Goal: Information Seeking & Learning: Learn about a topic

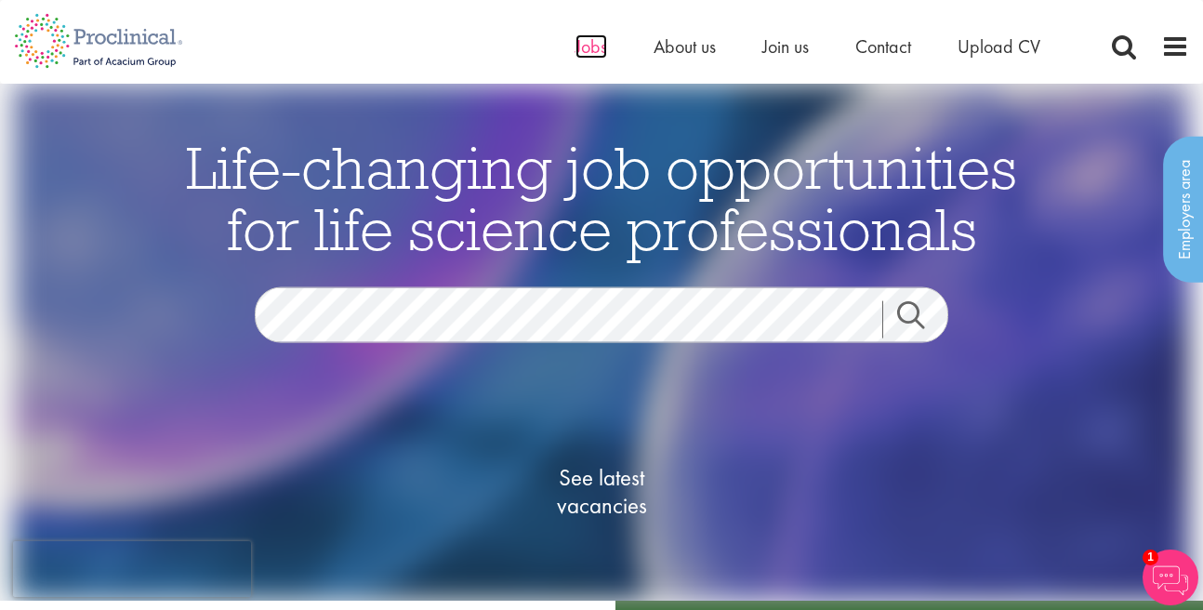
click at [582, 57] on span "Jobs" at bounding box center [592, 46] width 32 height 24
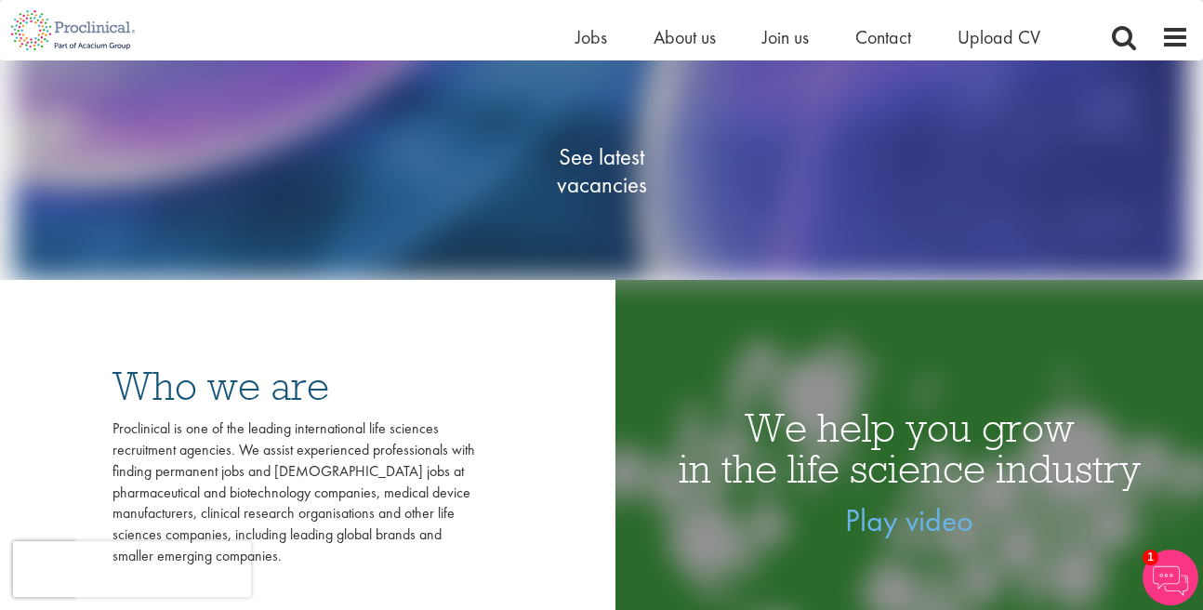
scroll to position [212, 0]
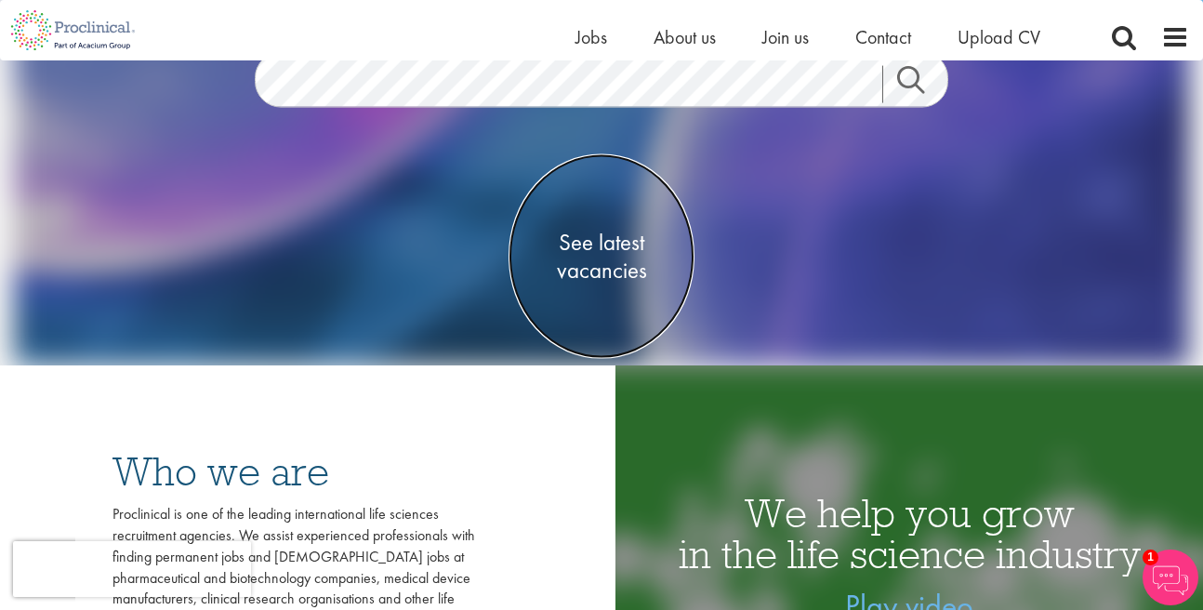
click at [604, 245] on span "See latest vacancies" at bounding box center [602, 256] width 186 height 56
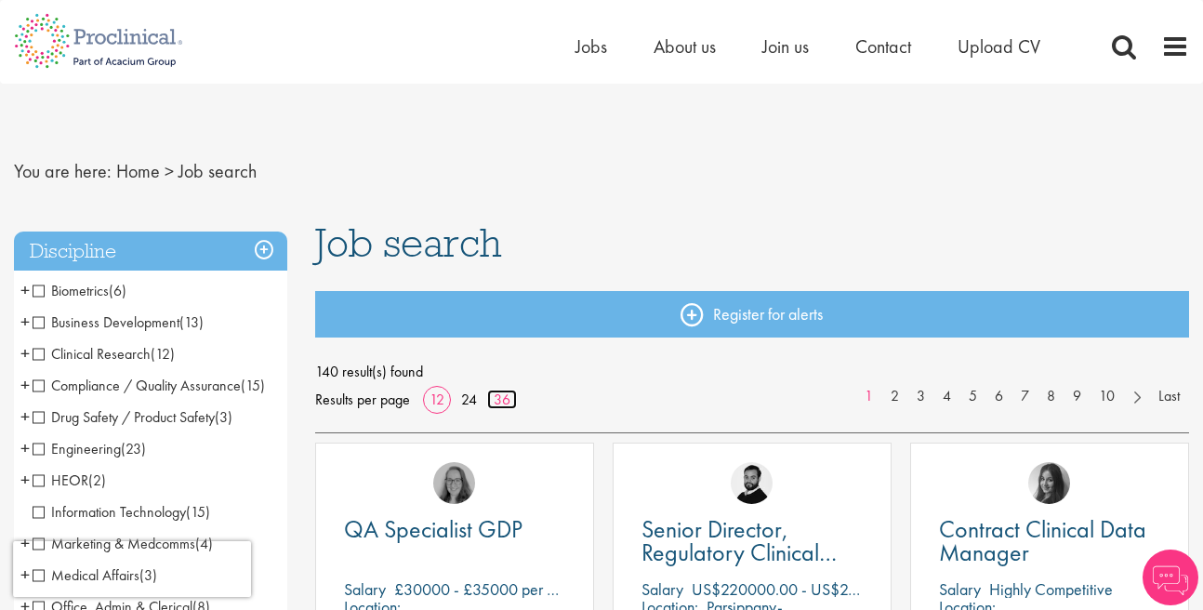
click at [500, 402] on link "36" at bounding box center [502, 400] width 30 height 20
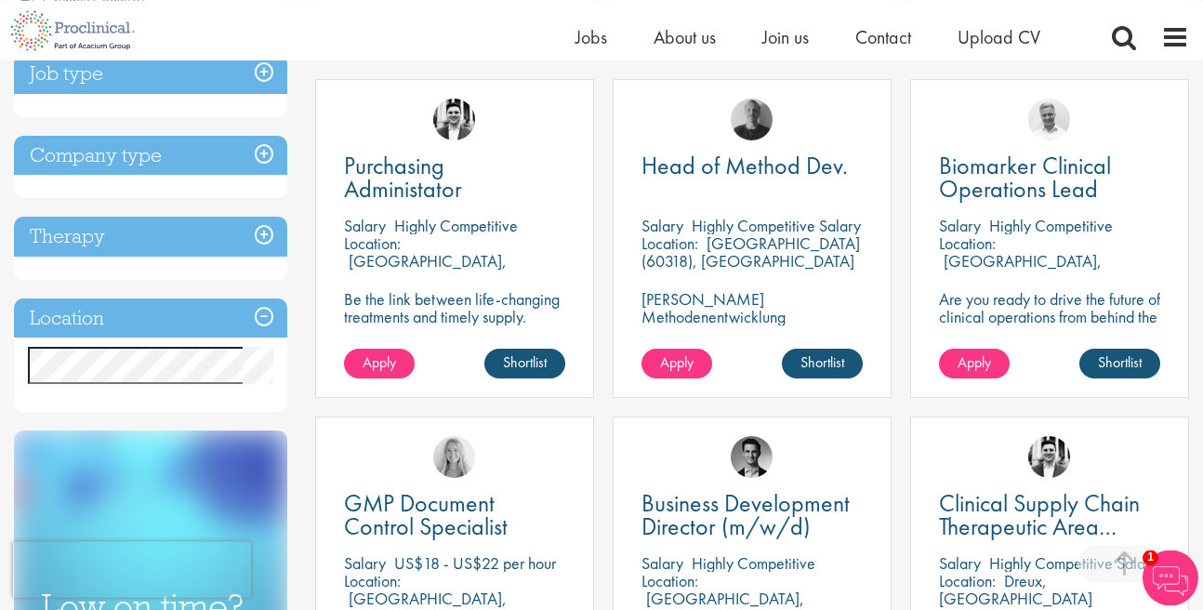
scroll to position [636, 0]
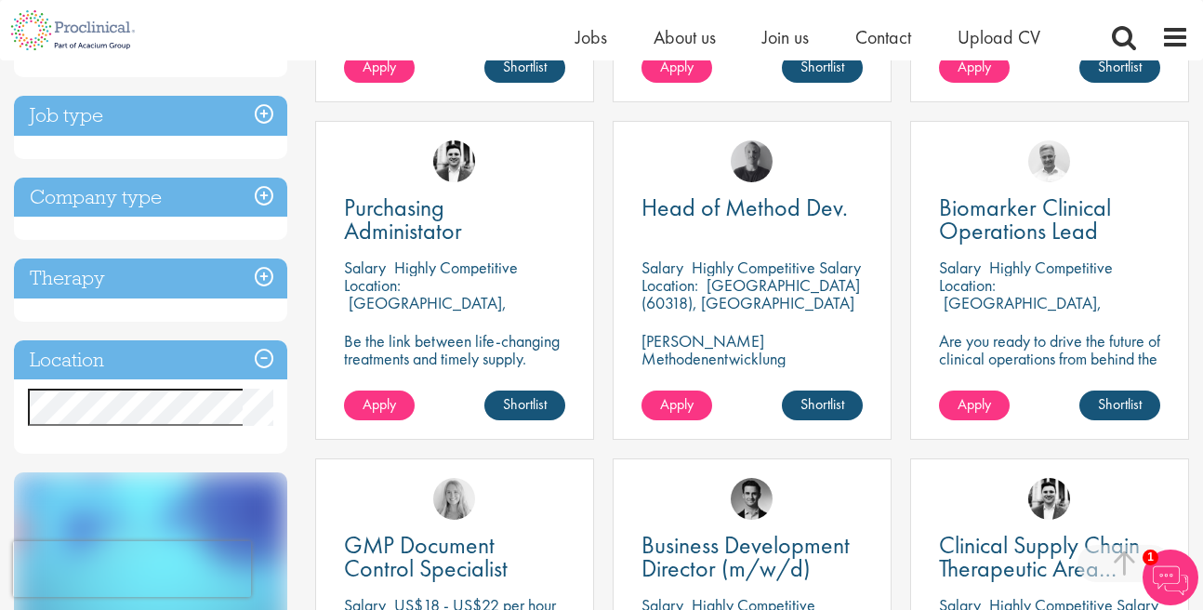
click at [272, 361] on h3 "Location" at bounding box center [150, 360] width 273 height 40
click at [268, 359] on h3 "Location" at bounding box center [150, 360] width 273 height 40
click at [75, 366] on h3 "Location" at bounding box center [150, 360] width 273 height 40
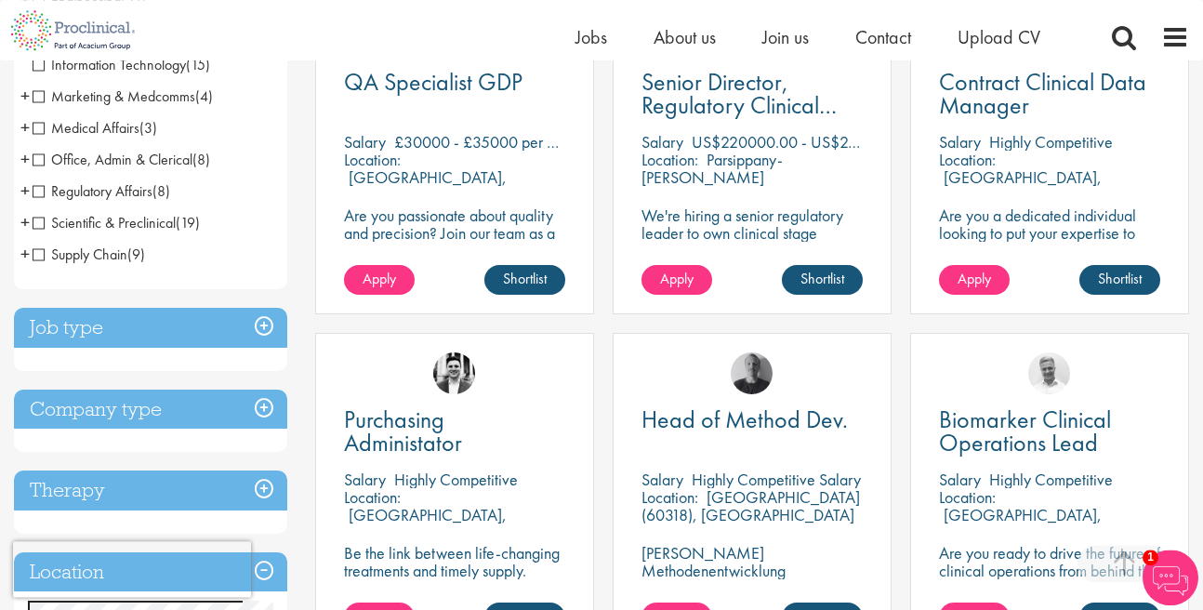
scroll to position [0, 0]
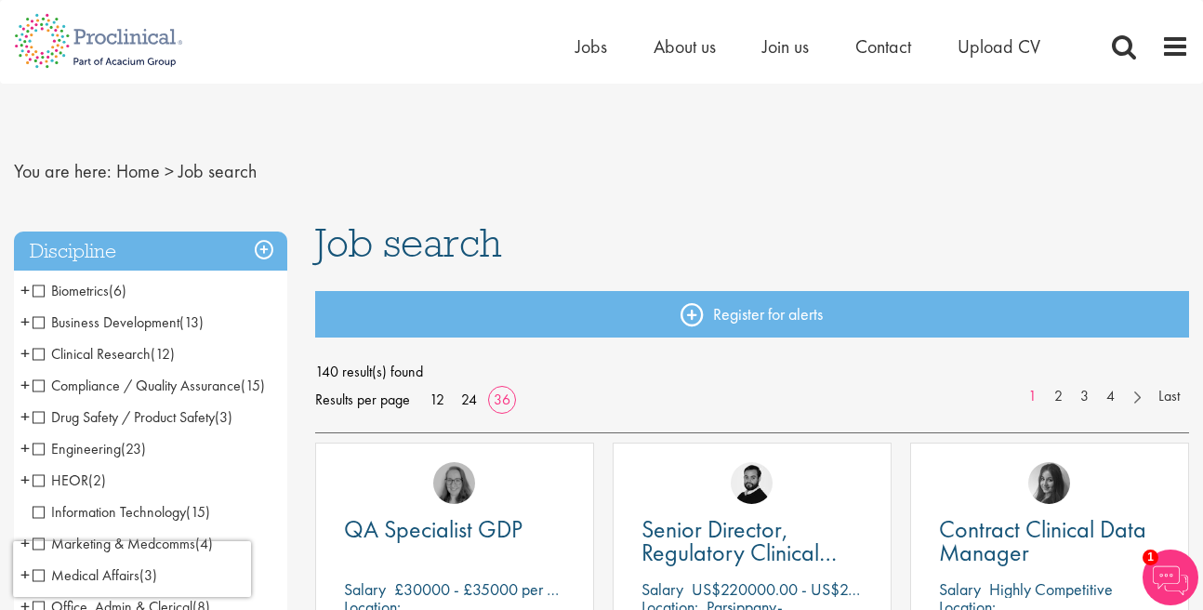
click at [266, 250] on h3 "Discipline" at bounding box center [150, 252] width 273 height 40
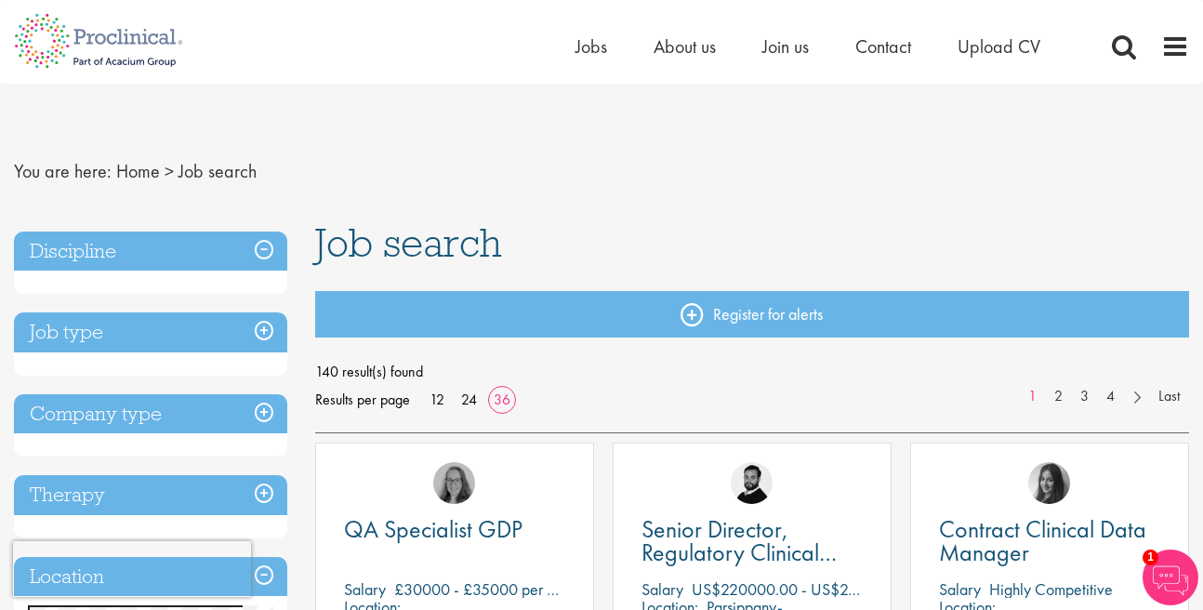
click at [266, 250] on h3 "Discipline" at bounding box center [150, 252] width 273 height 40
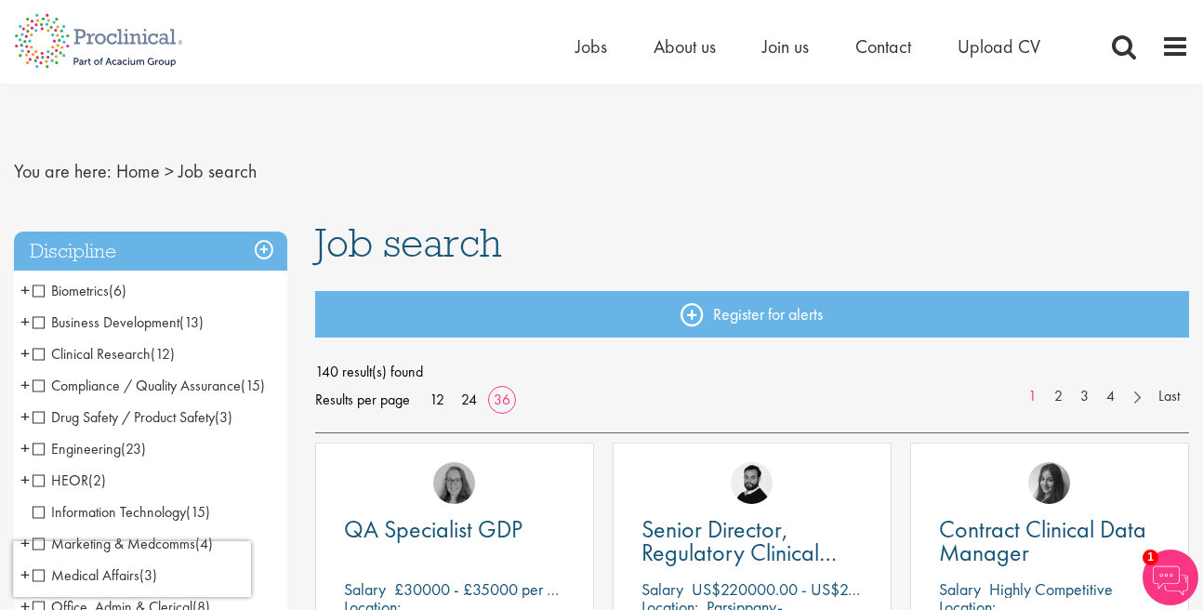
click at [37, 358] on span "Clinical Research" at bounding box center [92, 354] width 118 height 20
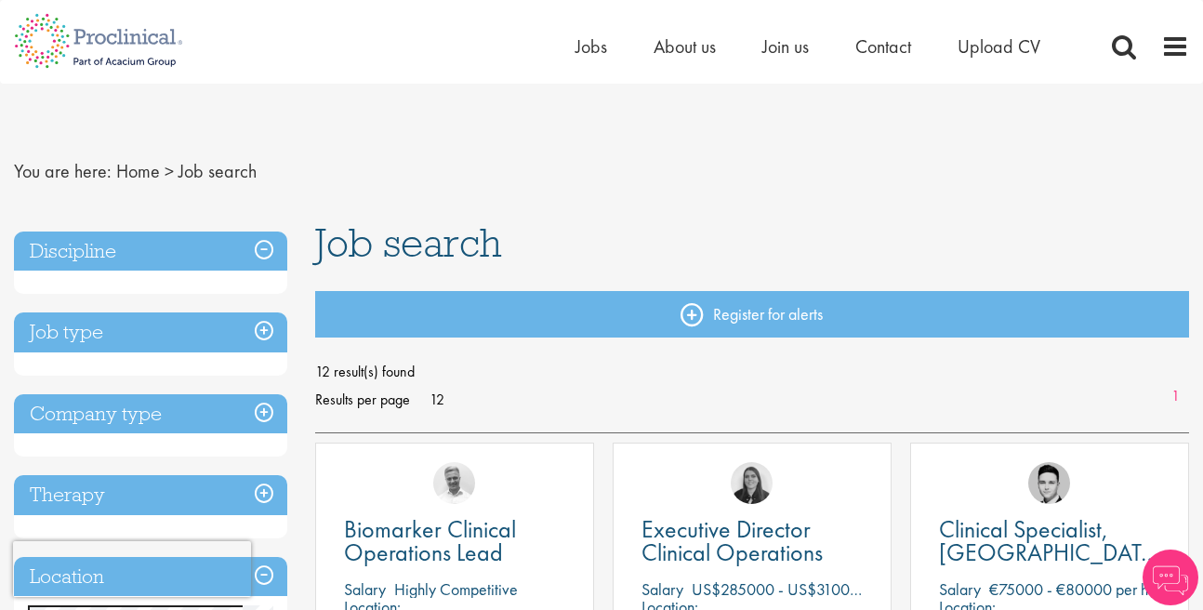
click at [265, 255] on h3 "Discipline" at bounding box center [150, 252] width 273 height 40
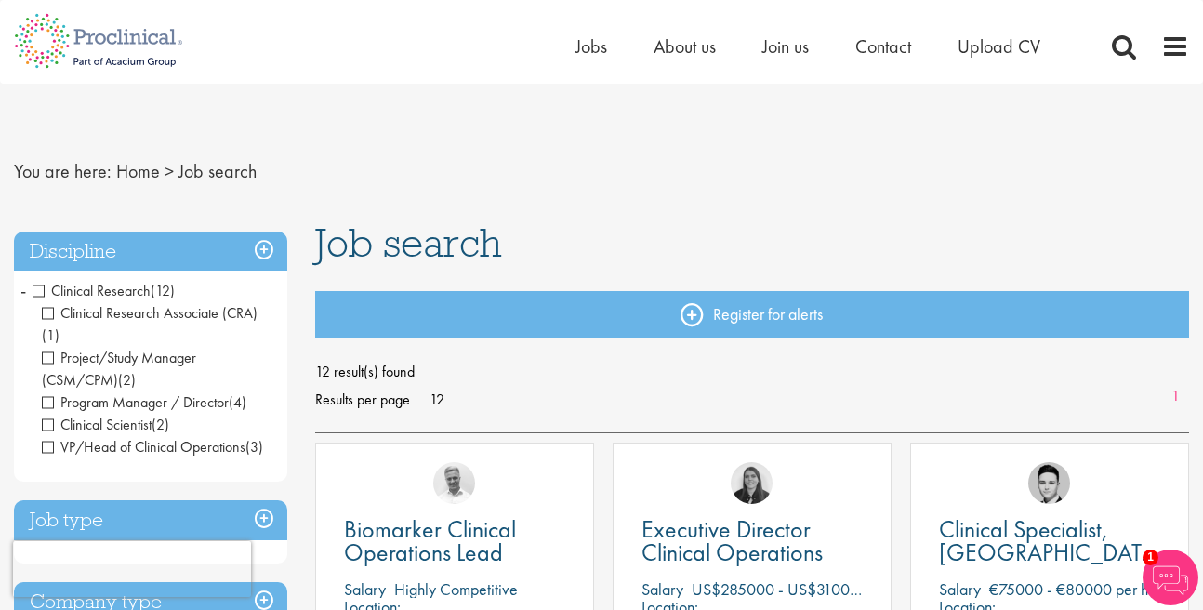
click at [37, 295] on span "Clinical Research" at bounding box center [92, 291] width 118 height 20
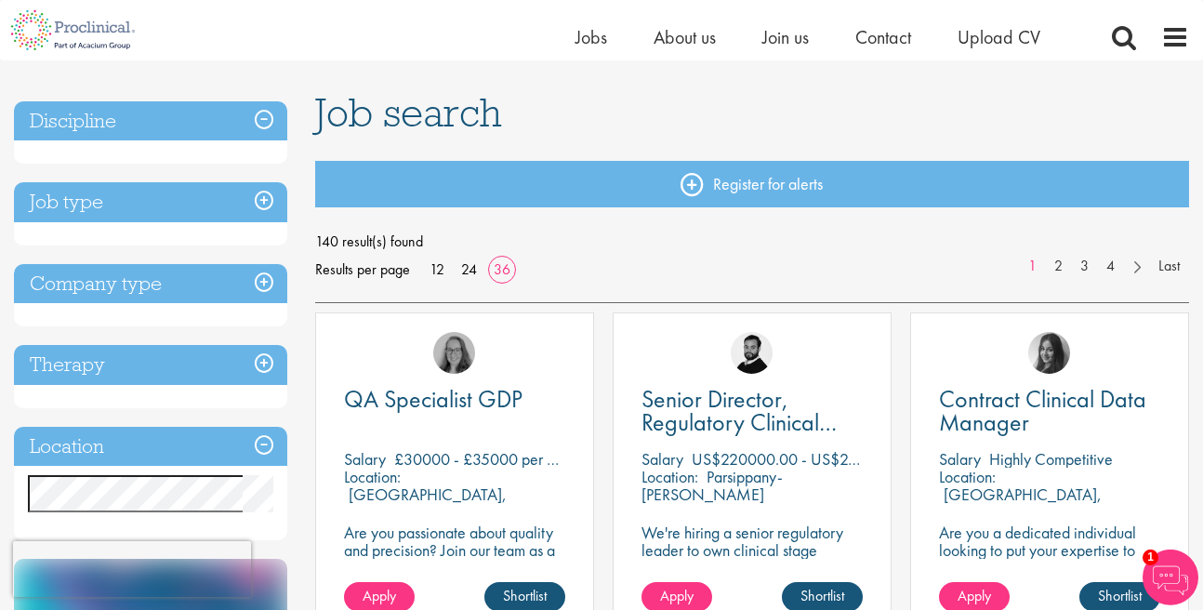
scroll to position [106, 0]
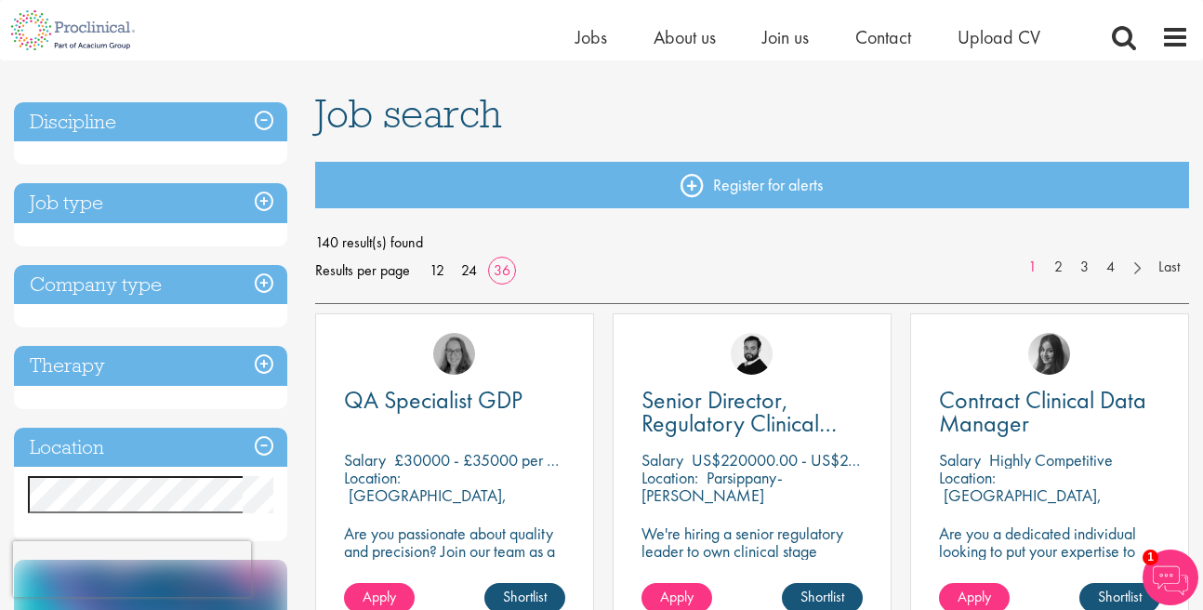
click at [262, 125] on h3 "Discipline" at bounding box center [150, 122] width 273 height 40
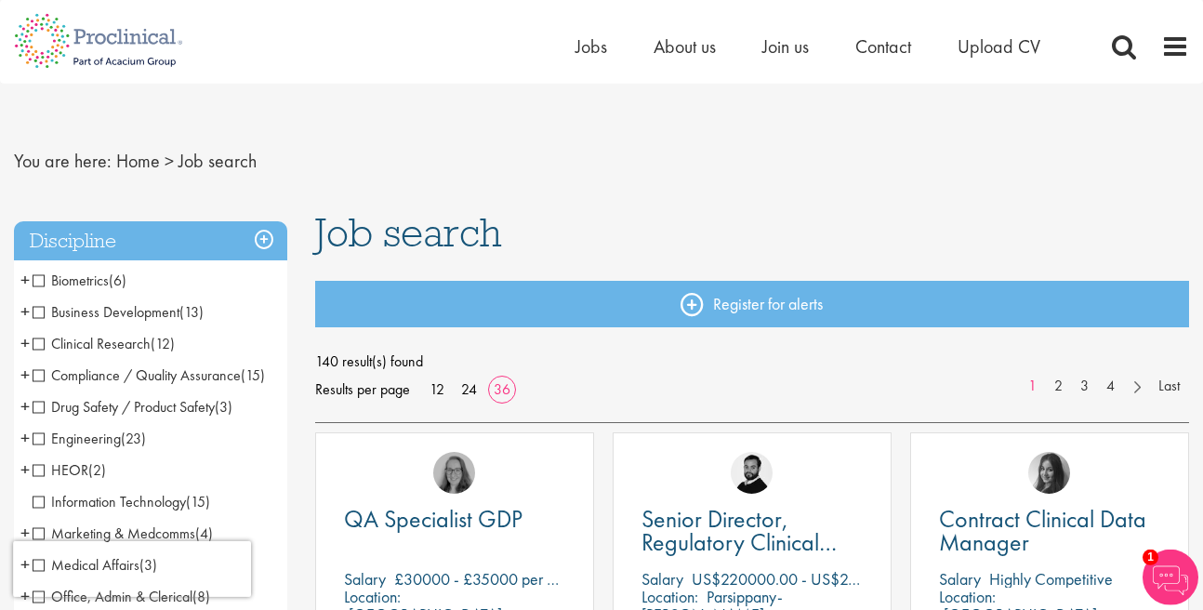
scroll to position [0, 0]
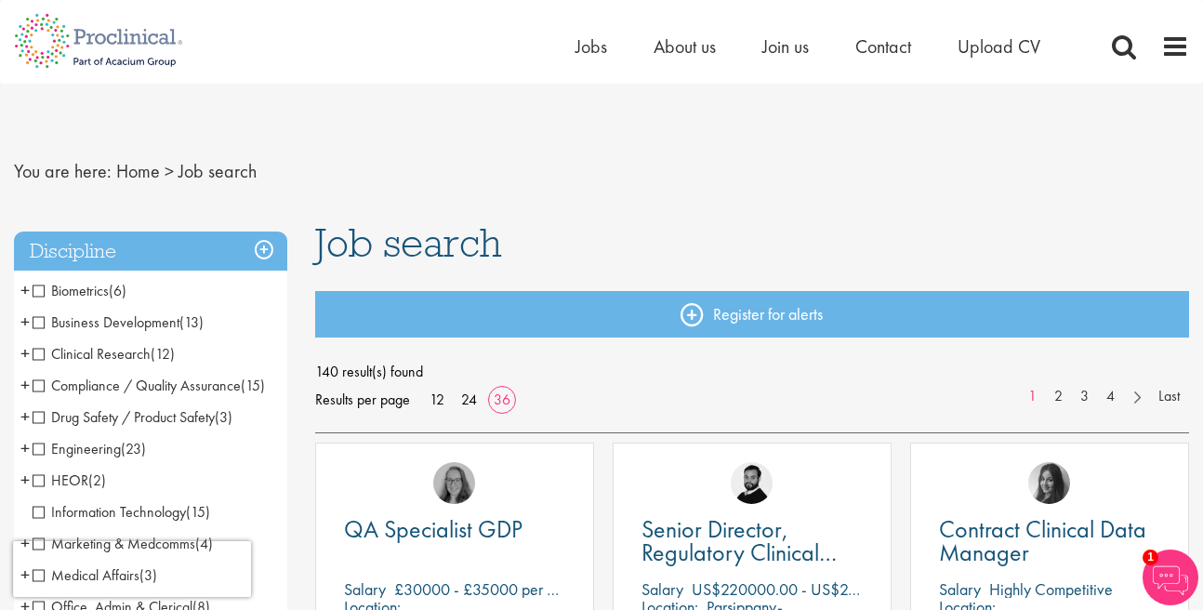
click at [38, 358] on span "Clinical Research" at bounding box center [92, 354] width 118 height 20
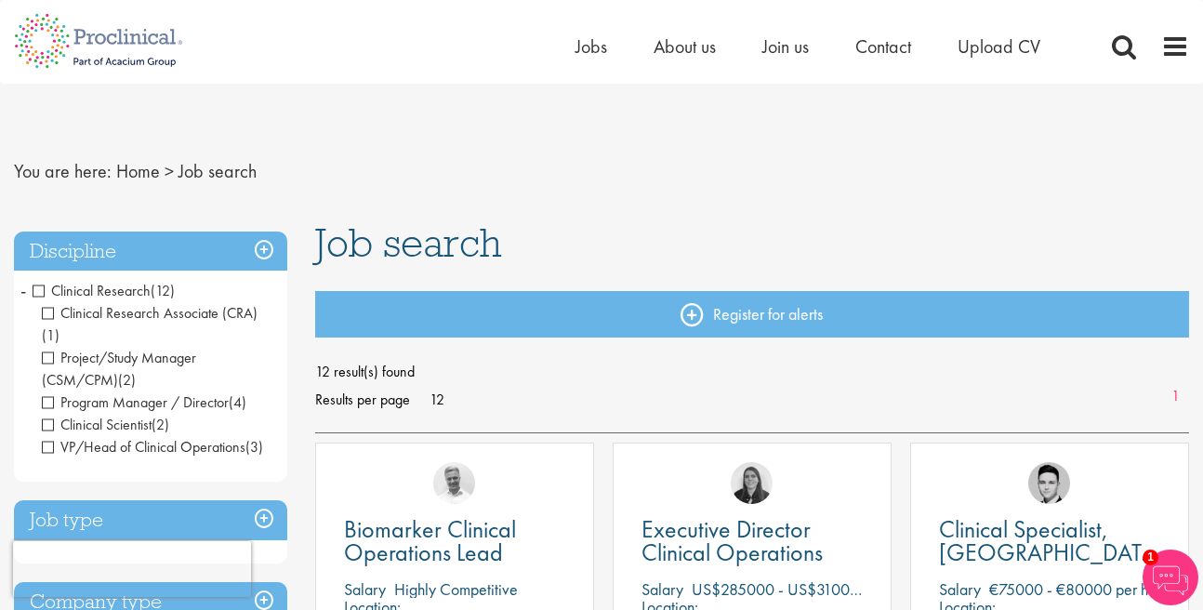
click at [40, 299] on span "Clinical Research" at bounding box center [92, 291] width 118 height 20
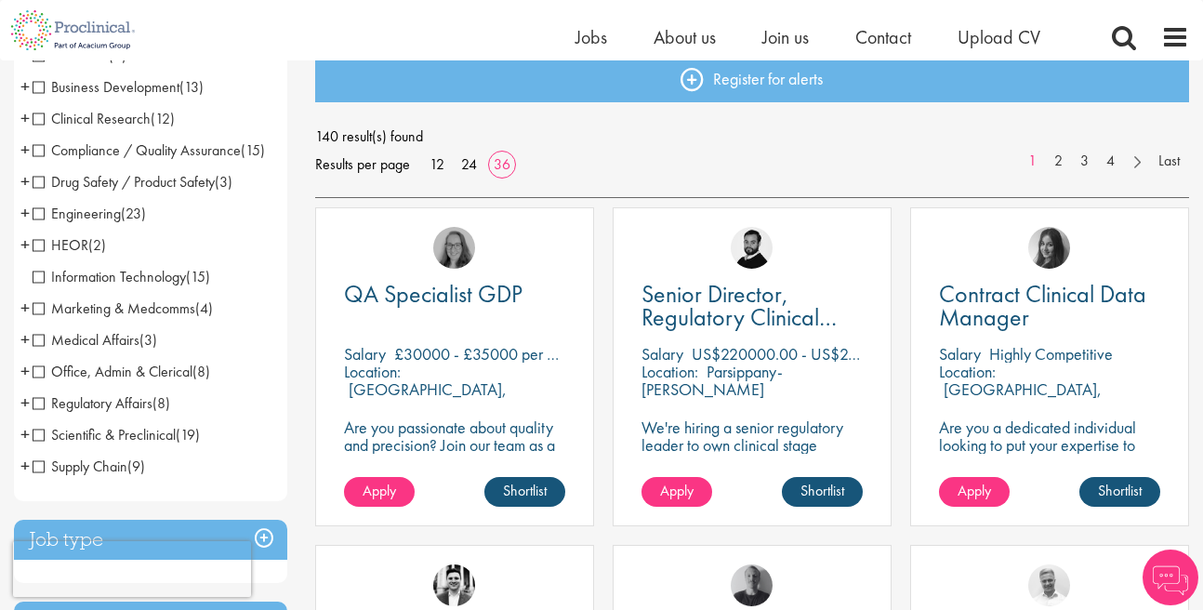
scroll to position [318, 0]
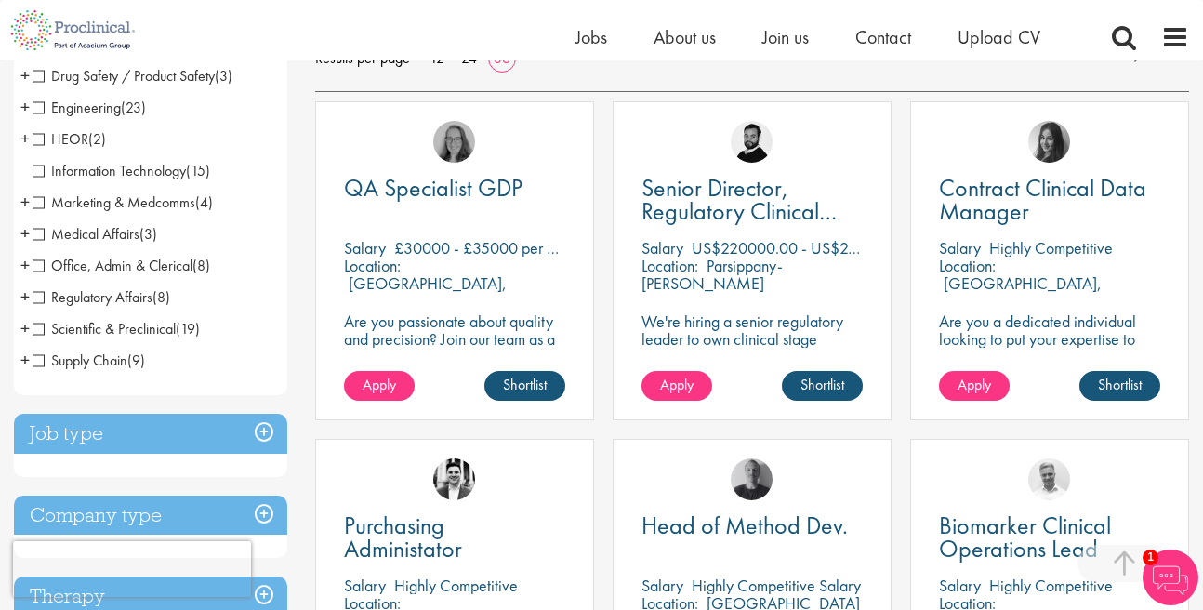
click at [39, 234] on span "Medical Affairs" at bounding box center [86, 234] width 107 height 20
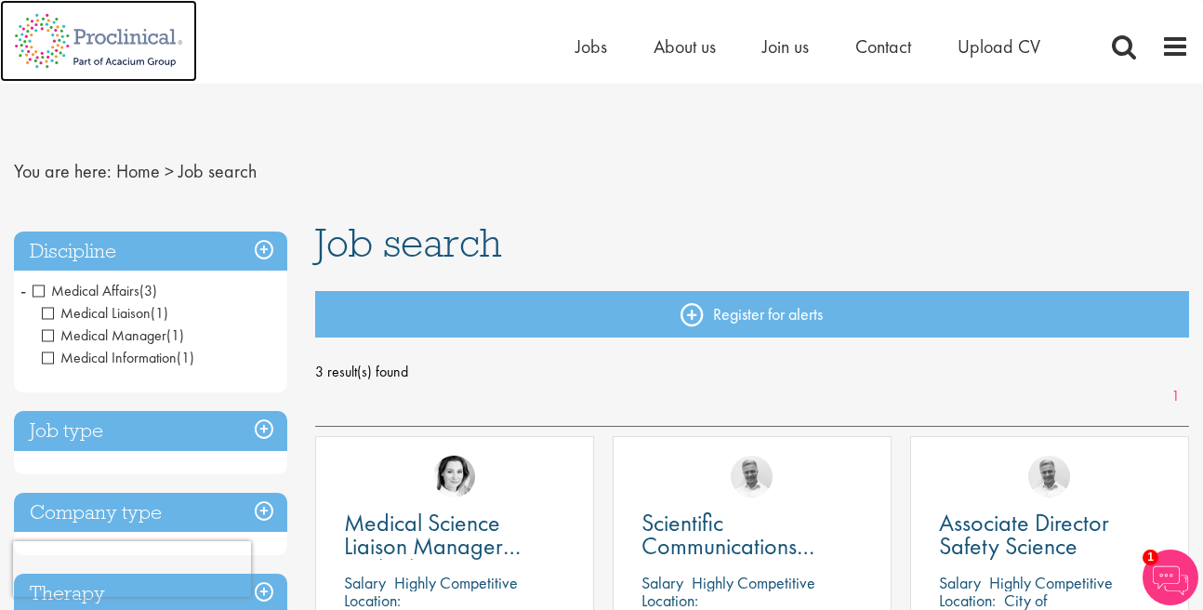
click at [117, 36] on img at bounding box center [98, 41] width 197 height 82
